Goal: Transaction & Acquisition: Purchase product/service

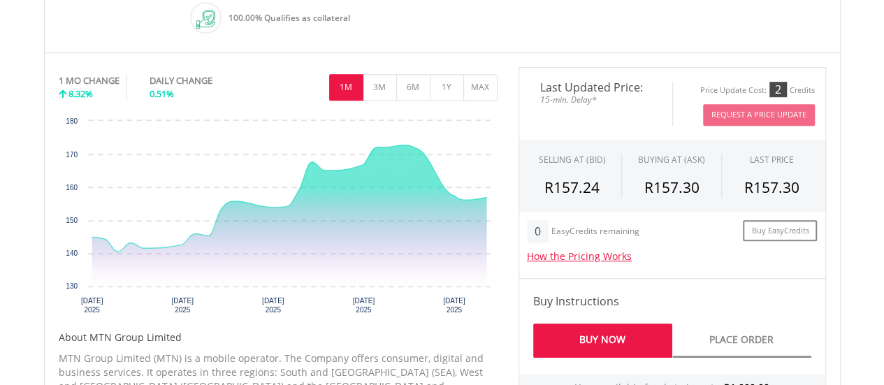
scroll to position [424, 0]
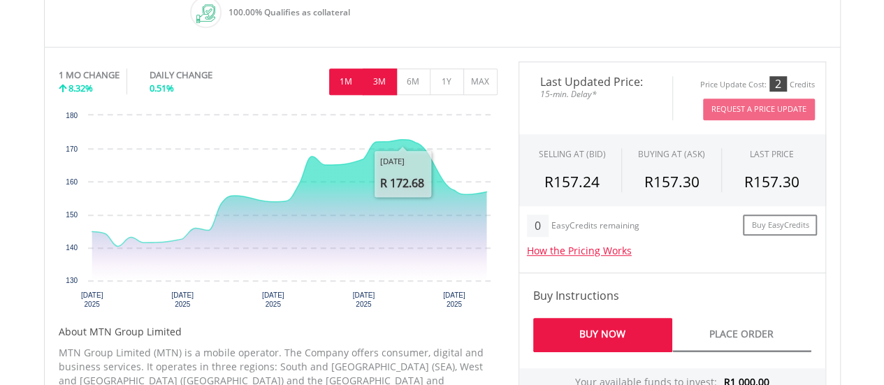
click at [372, 82] on button "3M" at bounding box center [380, 82] width 34 height 27
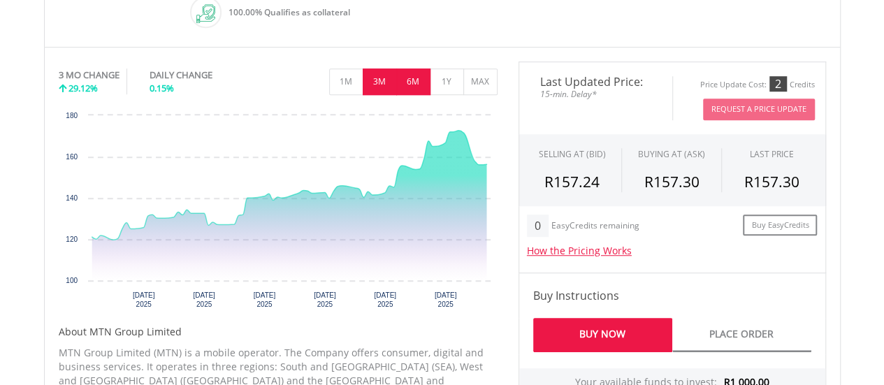
click at [405, 82] on button "6M" at bounding box center [413, 82] width 34 height 27
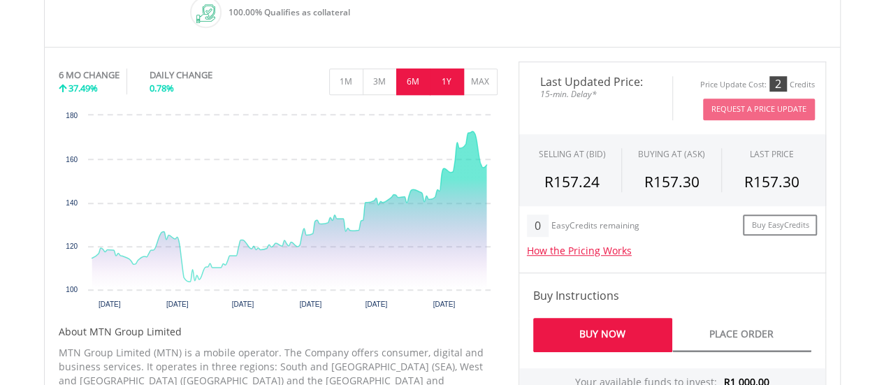
click at [449, 79] on button "1Y" at bounding box center [447, 82] width 34 height 27
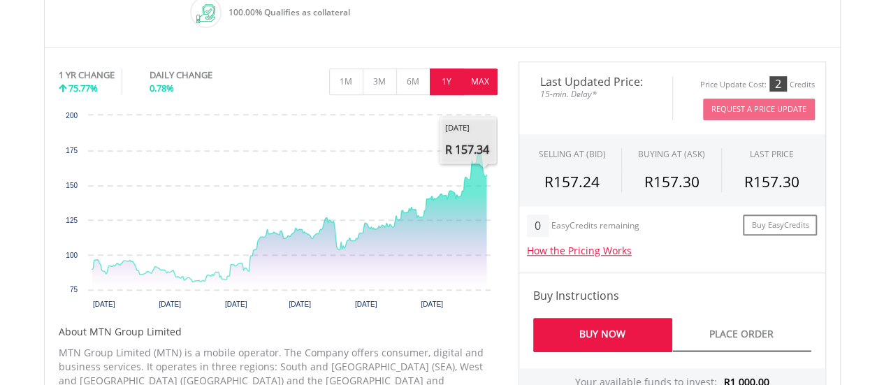
click at [475, 78] on button "MAX" at bounding box center [480, 82] width 34 height 27
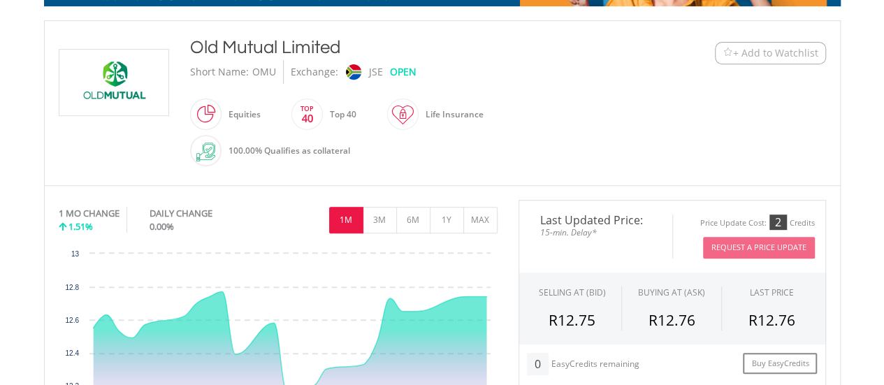
scroll to position [418, 0]
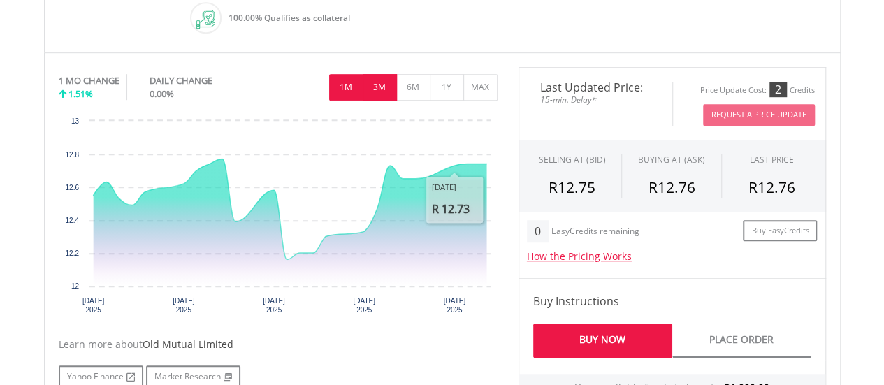
click at [377, 83] on button "3M" at bounding box center [380, 87] width 34 height 27
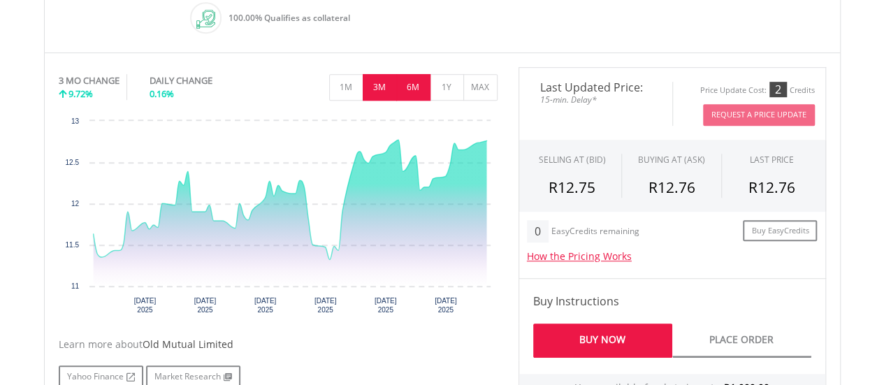
click at [420, 94] on button "6M" at bounding box center [413, 87] width 34 height 27
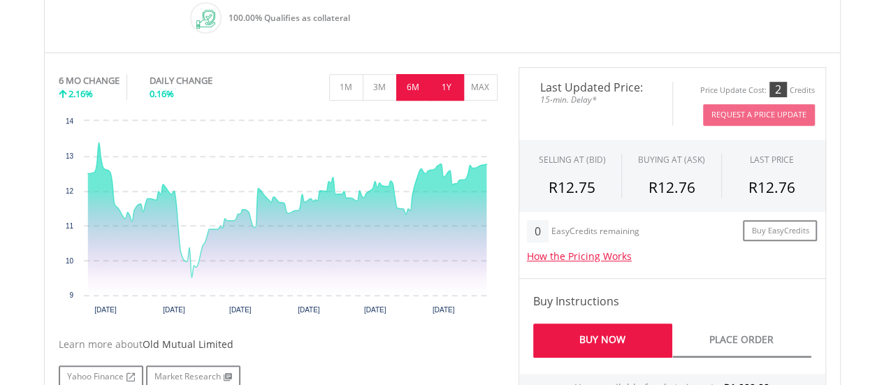
click at [452, 83] on button "1Y" at bounding box center [447, 87] width 34 height 27
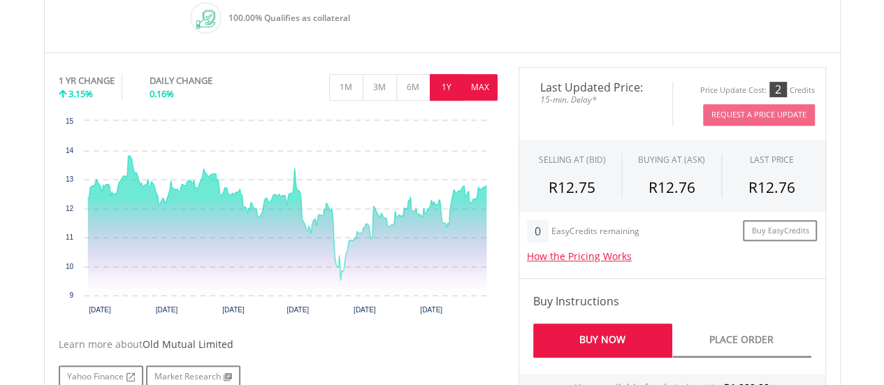
click at [471, 82] on button "MAX" at bounding box center [480, 87] width 34 height 27
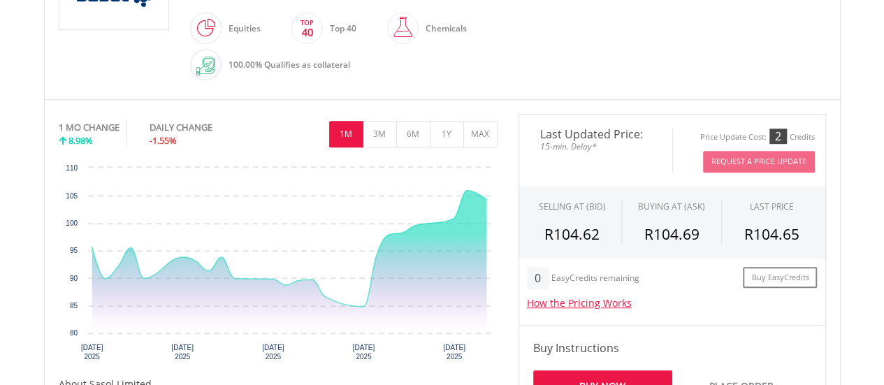
scroll to position [399, 0]
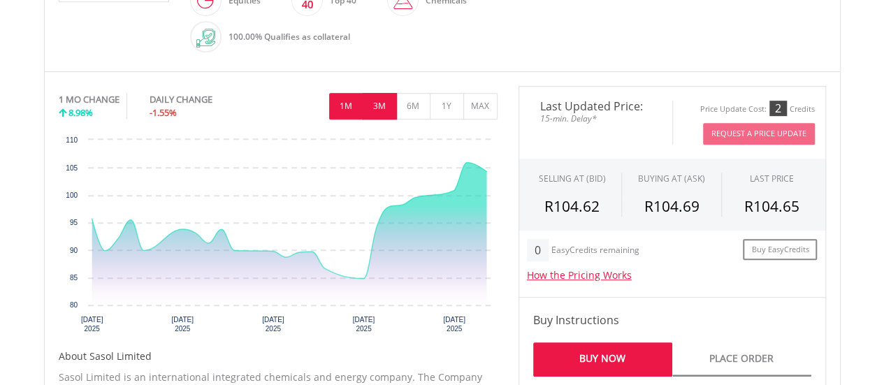
click at [385, 113] on button "3M" at bounding box center [380, 106] width 34 height 27
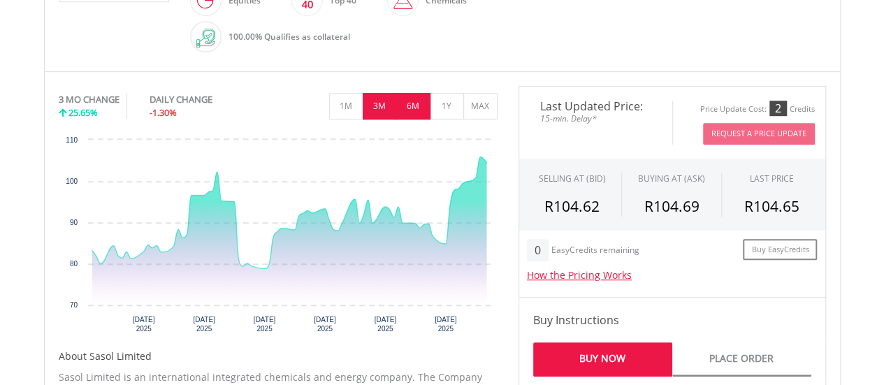
click at [401, 109] on button "6M" at bounding box center [413, 106] width 34 height 27
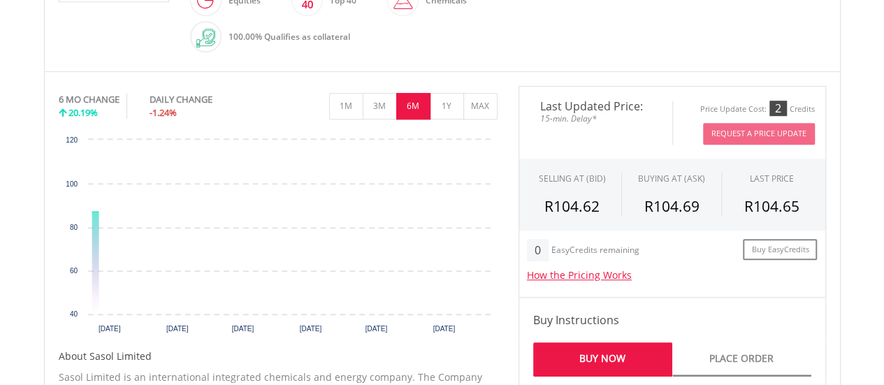
click at [401, 109] on button "6M" at bounding box center [413, 106] width 34 height 27
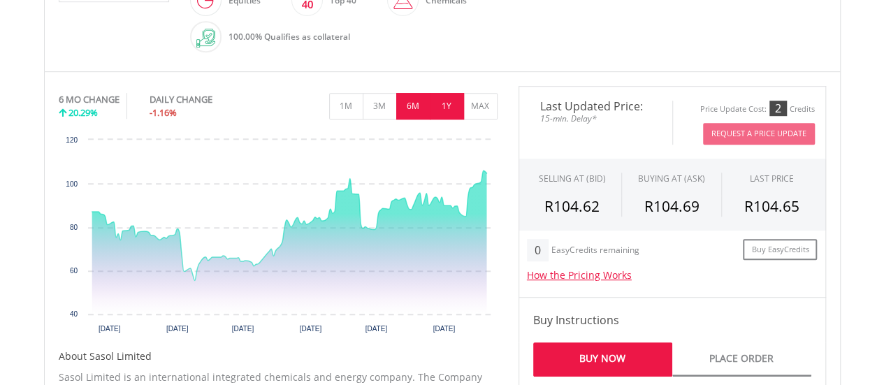
click at [439, 101] on button "1Y" at bounding box center [447, 106] width 34 height 27
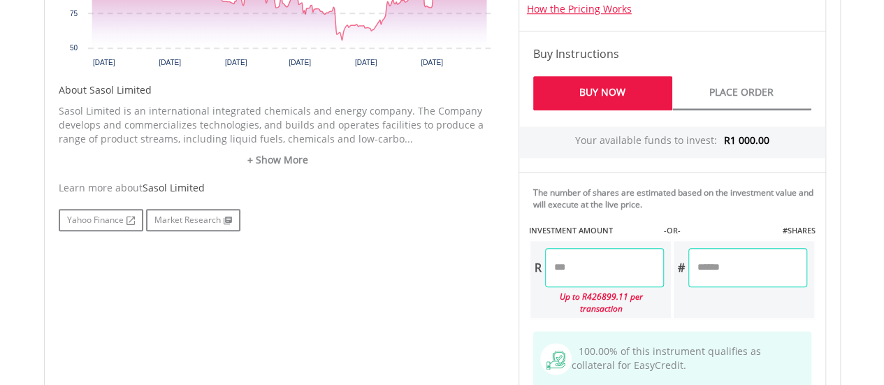
scroll to position [670, 0]
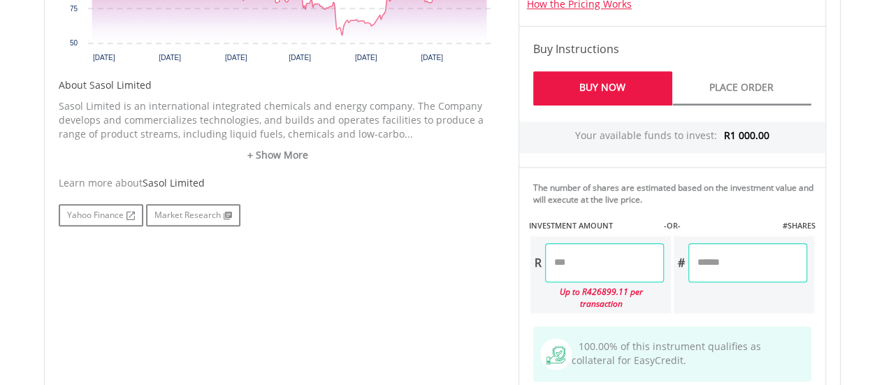
click at [612, 270] on input "number" at bounding box center [604, 262] width 119 height 39
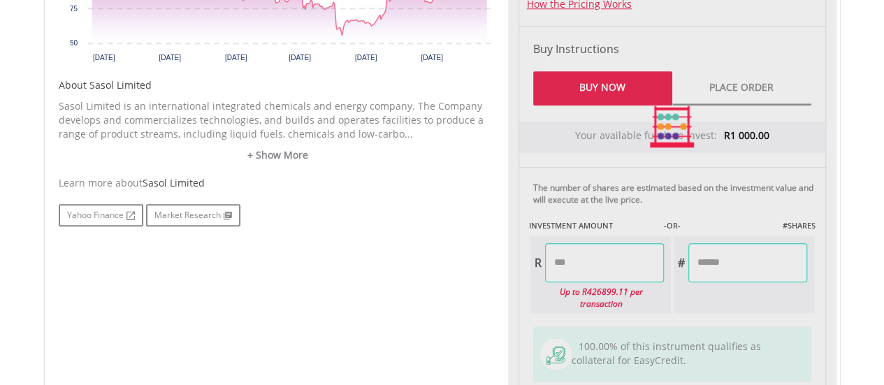
type input "*******"
type input "*****"
click at [756, 290] on div "Last Updated Price: 15-min. Delay* Price Update Cost: 2 Credits Request A Price…" at bounding box center [672, 127] width 329 height 624
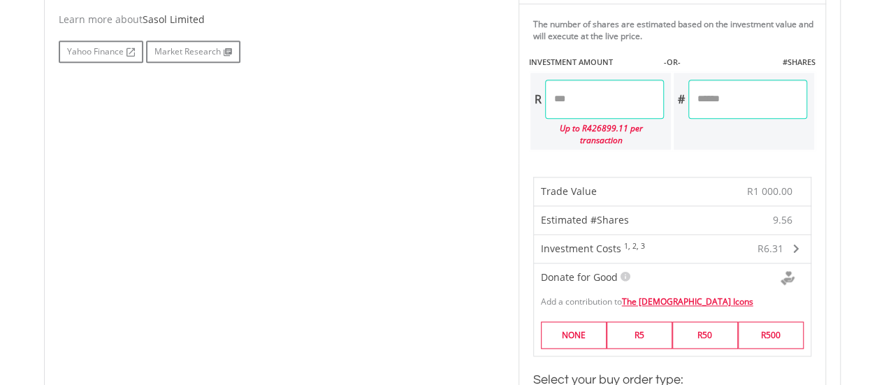
scroll to position [916, 0]
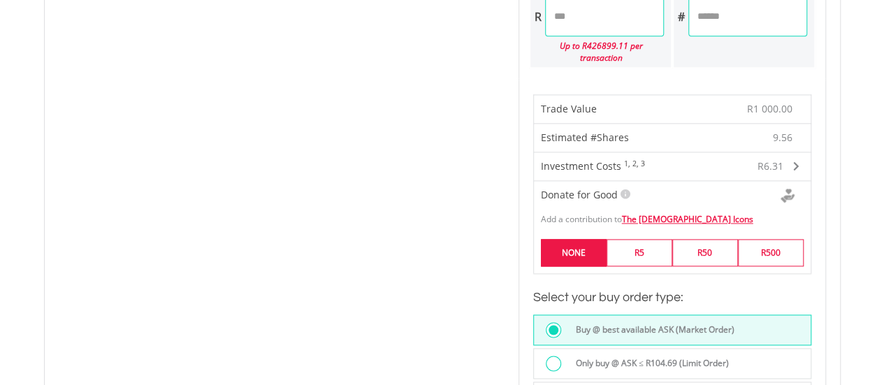
click at [575, 239] on label "NONE" at bounding box center [574, 252] width 66 height 27
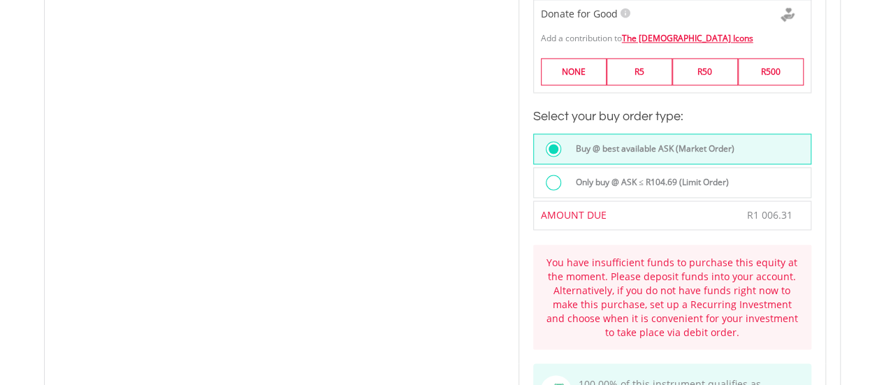
scroll to position [1080, 0]
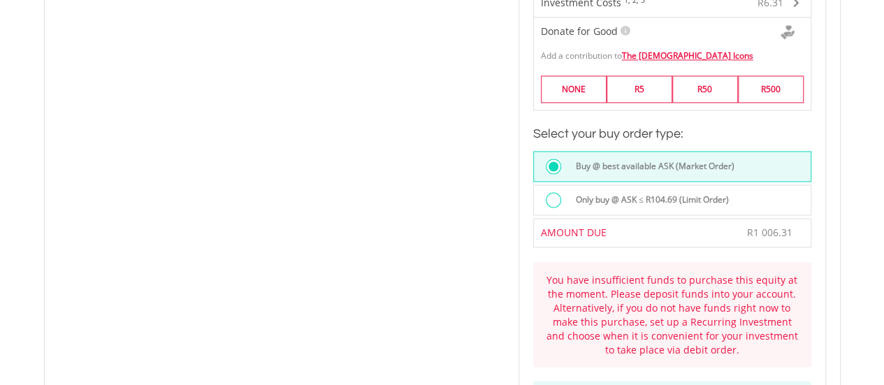
click at [548, 192] on div at bounding box center [553, 199] width 15 height 15
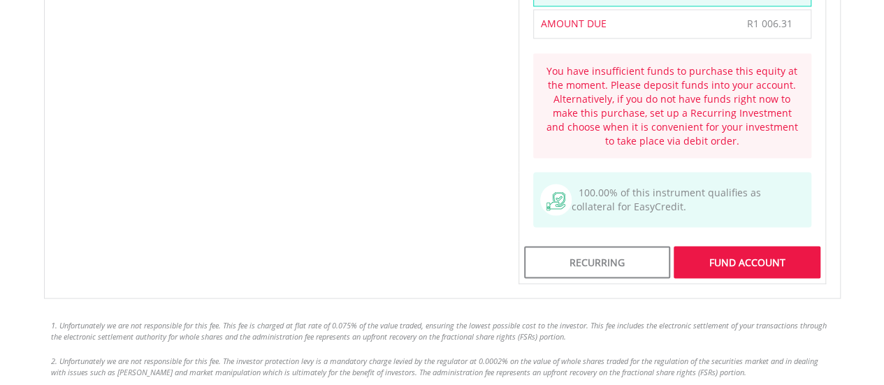
scroll to position [1291, 0]
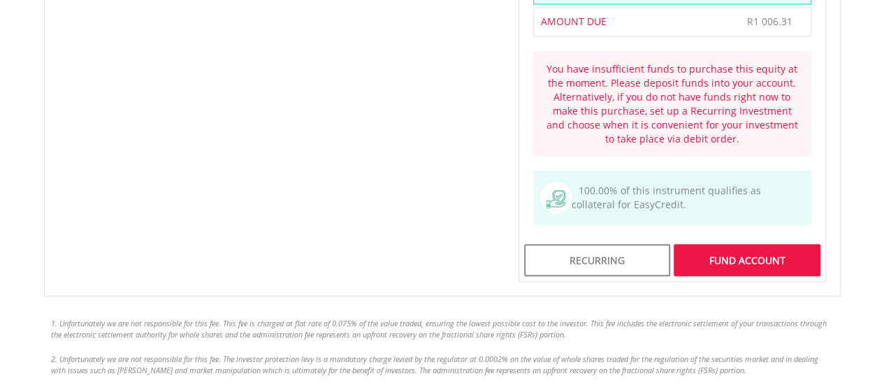
click at [823, 191] on div "100.00% of this instrument qualifies as collateral for EasyCredit." at bounding box center [673, 204] width 308 height 69
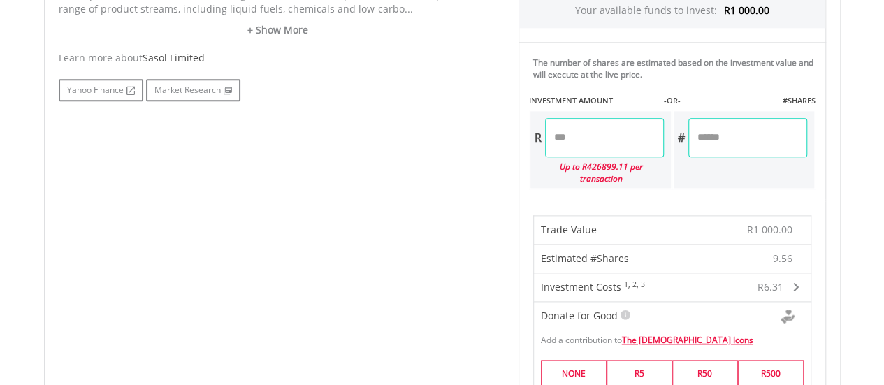
scroll to position [773, 0]
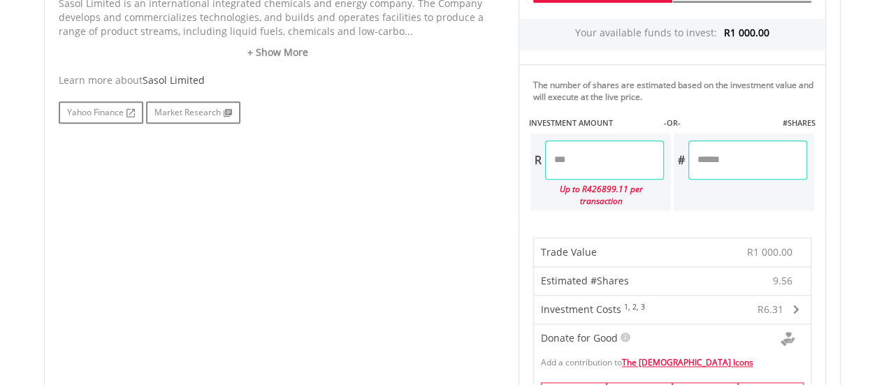
click at [726, 164] on input "*****" at bounding box center [748, 160] width 119 height 39
click at [590, 157] on input "*******" at bounding box center [604, 160] width 119 height 39
type input "*"
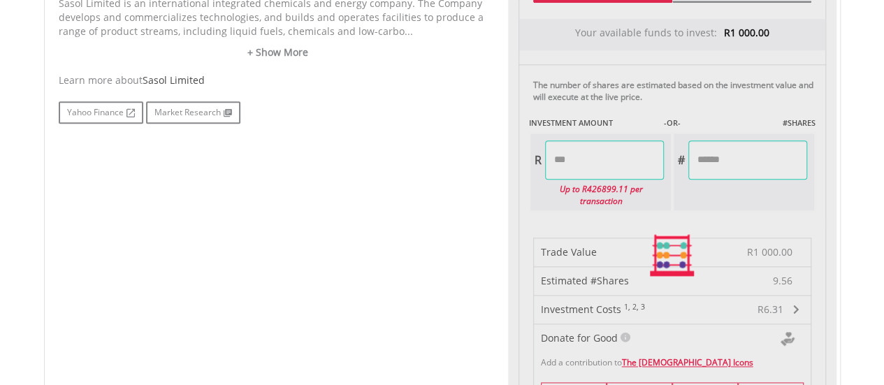
click at [690, 209] on div "Last Updated Price: 15-min. Delay* Price Update Cost: 2 Credits Request A Price…" at bounding box center [672, 256] width 329 height 1088
type input "******"
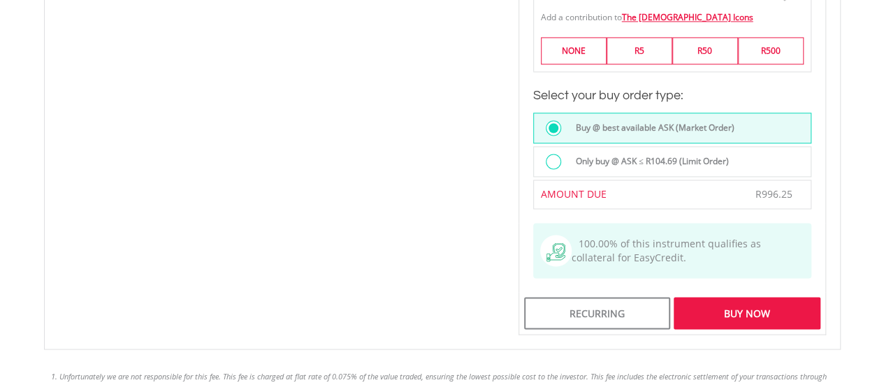
scroll to position [1121, 0]
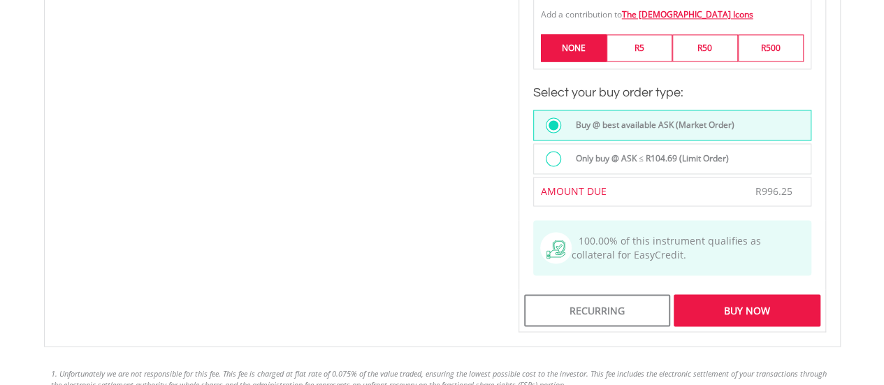
click at [573, 35] on label "NONE" at bounding box center [574, 47] width 66 height 27
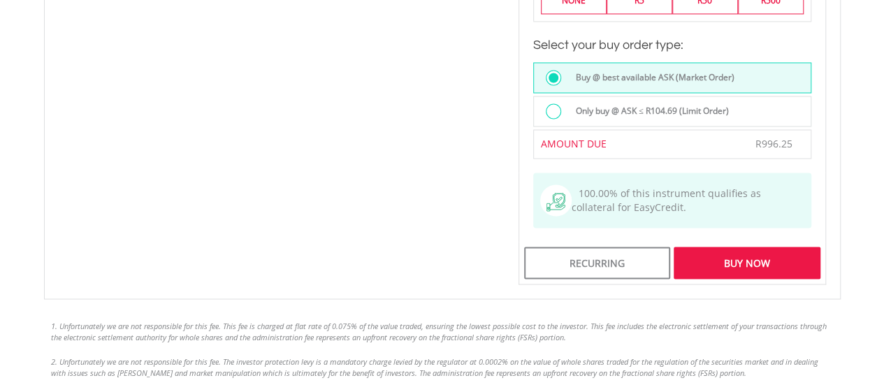
scroll to position [1248, 0]
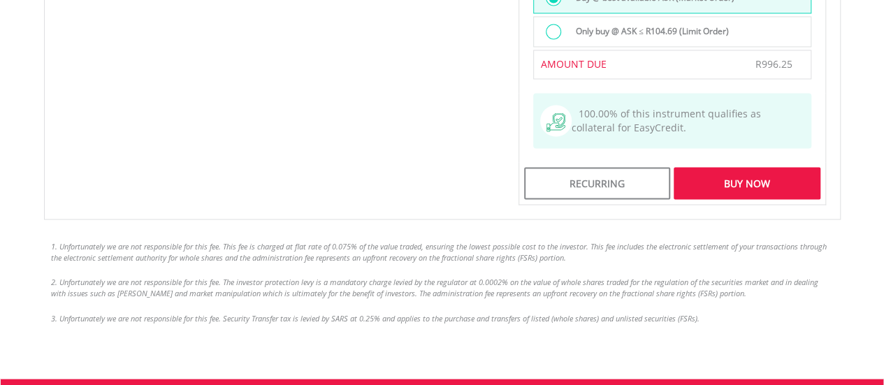
click at [722, 169] on div "Buy Now" at bounding box center [747, 183] width 146 height 32
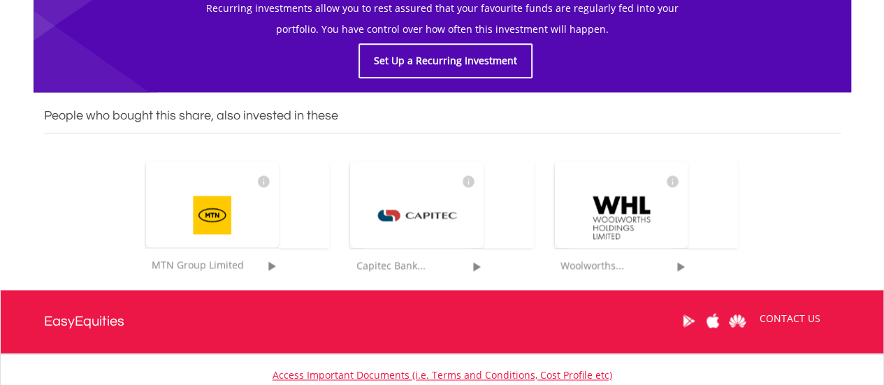
scroll to position [898, 0]
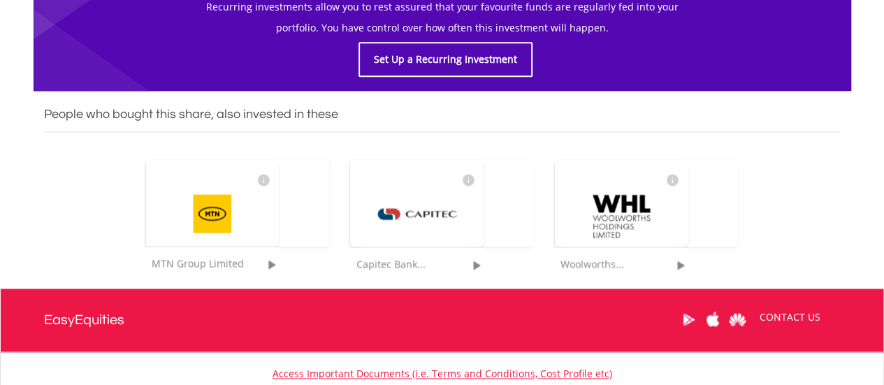
drag, startPoint x: 882, startPoint y: 319, endPoint x: 890, endPoint y: 261, distance: 58.5
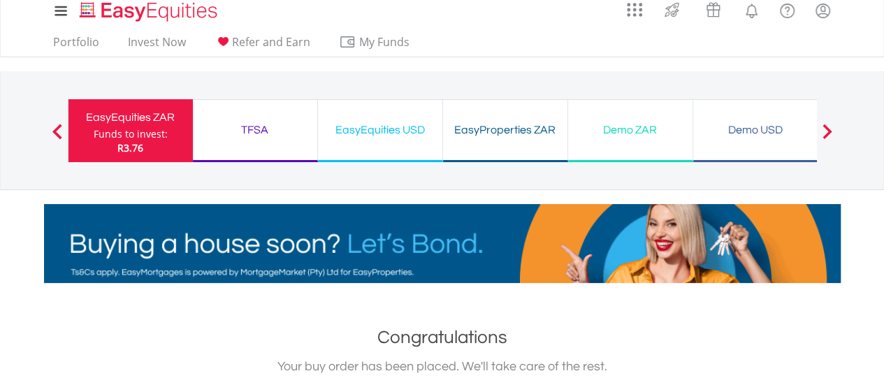
scroll to position [6, 0]
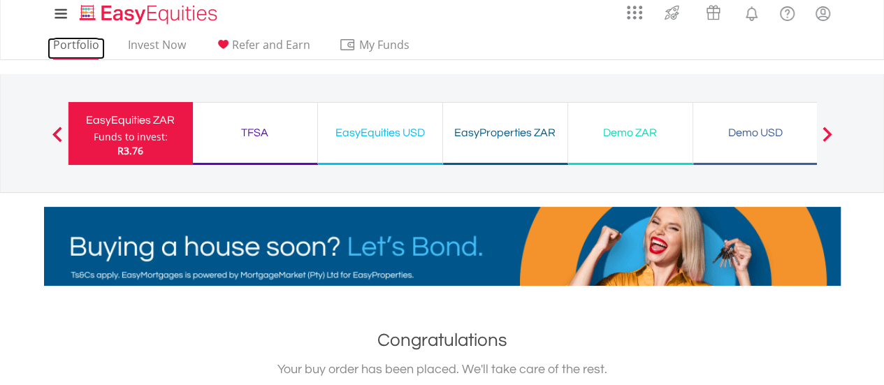
click at [87, 43] on link "Portfolio" at bounding box center [76, 49] width 57 height 22
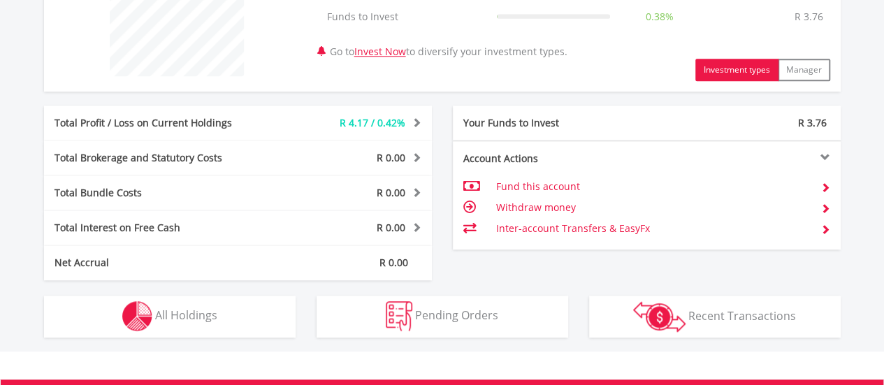
scroll to position [654, 0]
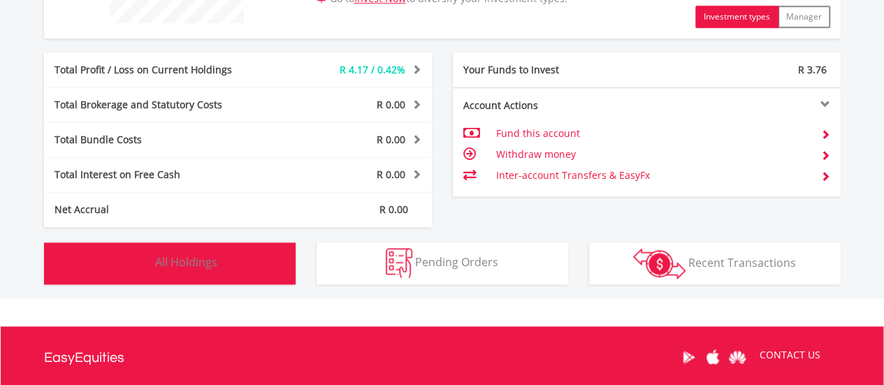
click at [203, 247] on button "Holdings All Holdings" at bounding box center [170, 264] width 252 height 42
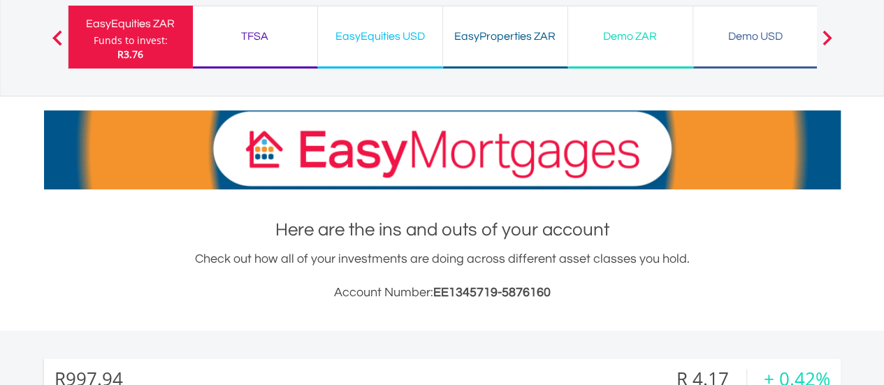
scroll to position [0, 0]
